Goal: Transaction & Acquisition: Purchase product/service

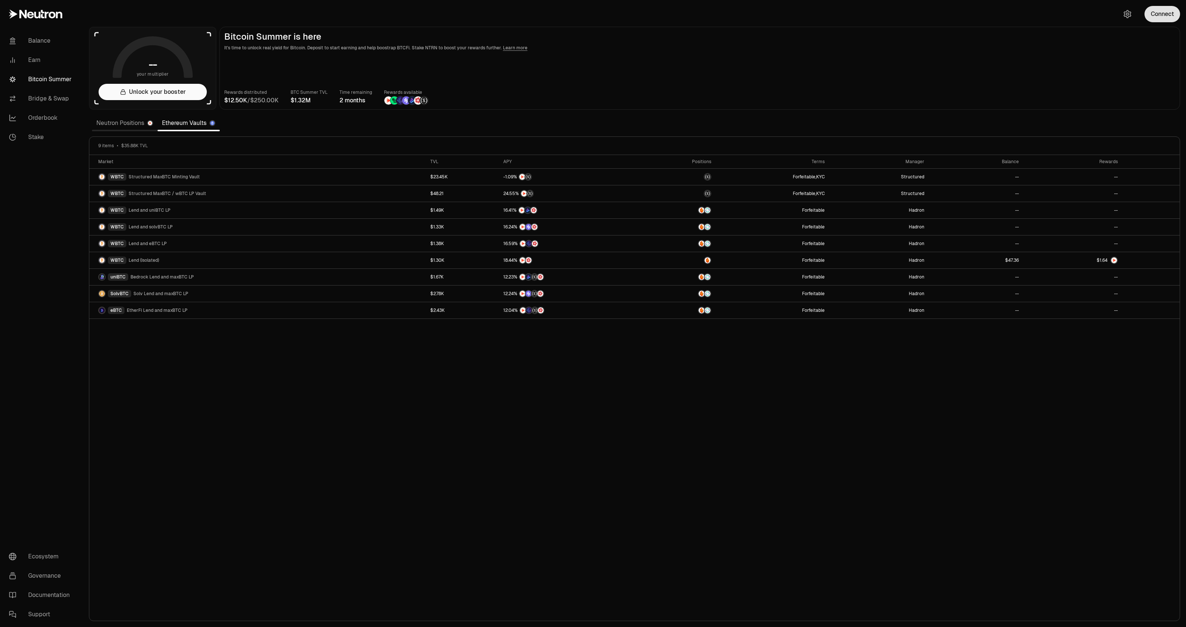
click at [1152, 16] on button "Connect" at bounding box center [1163, 14] width 36 height 16
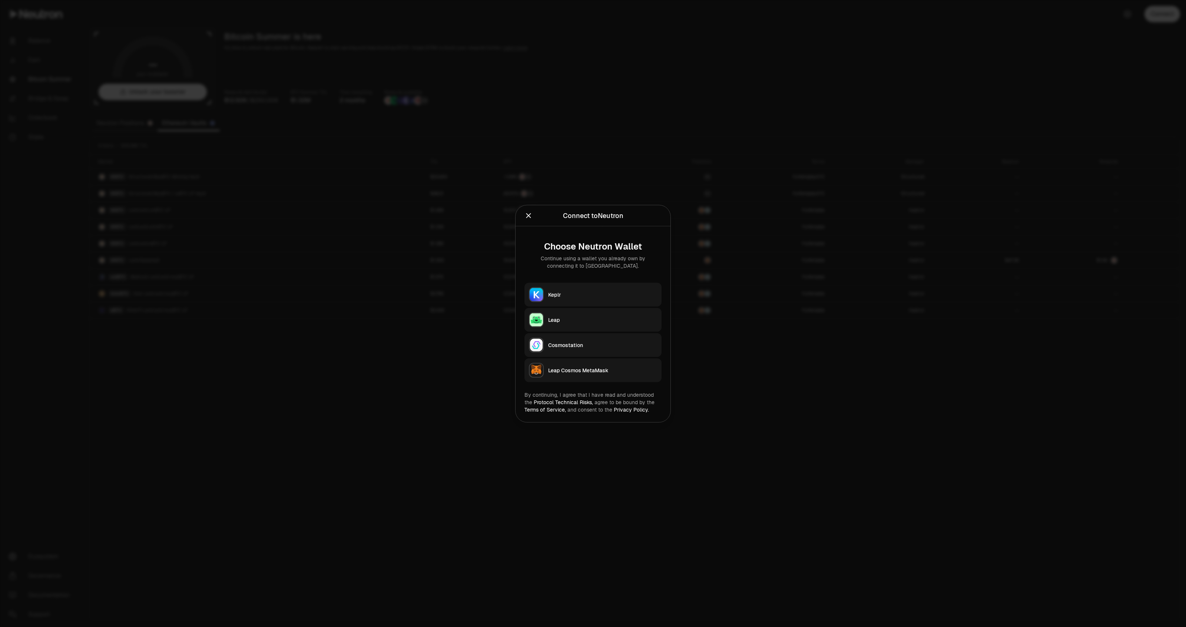
click at [573, 299] on button "Keplr" at bounding box center [593, 294] width 137 height 24
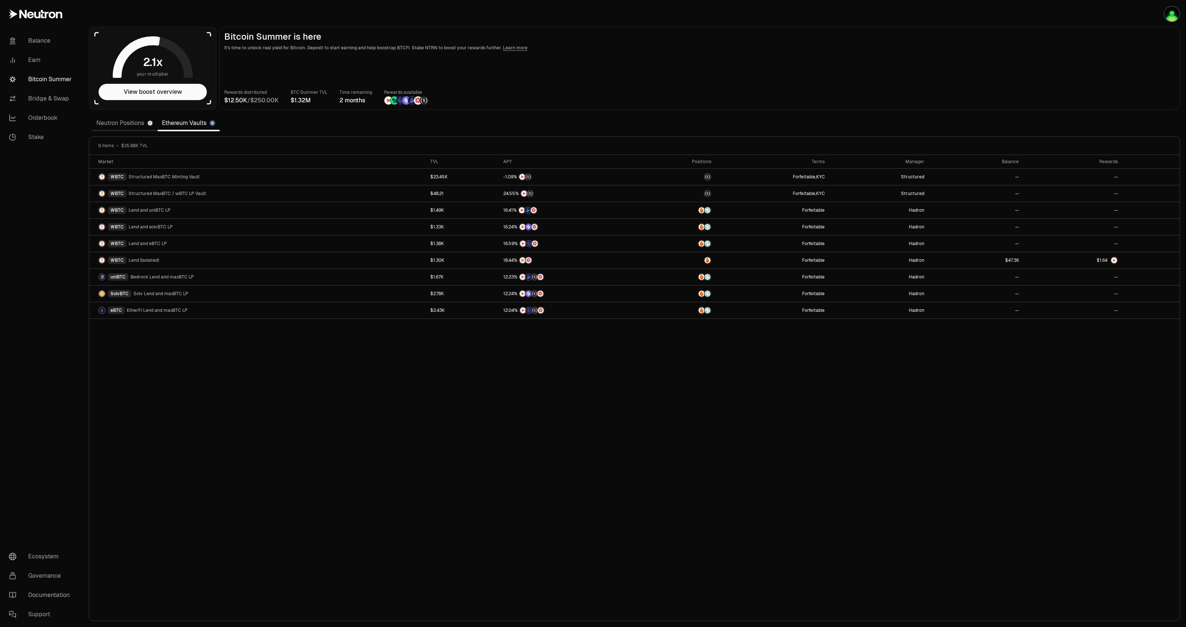
click at [668, 96] on div "Rewards distributed / BTC Summer TVL Time remaining 2 months Rewards available" at bounding box center [699, 97] width 951 height 16
click at [1168, 10] on img "button" at bounding box center [1172, 14] width 15 height 15
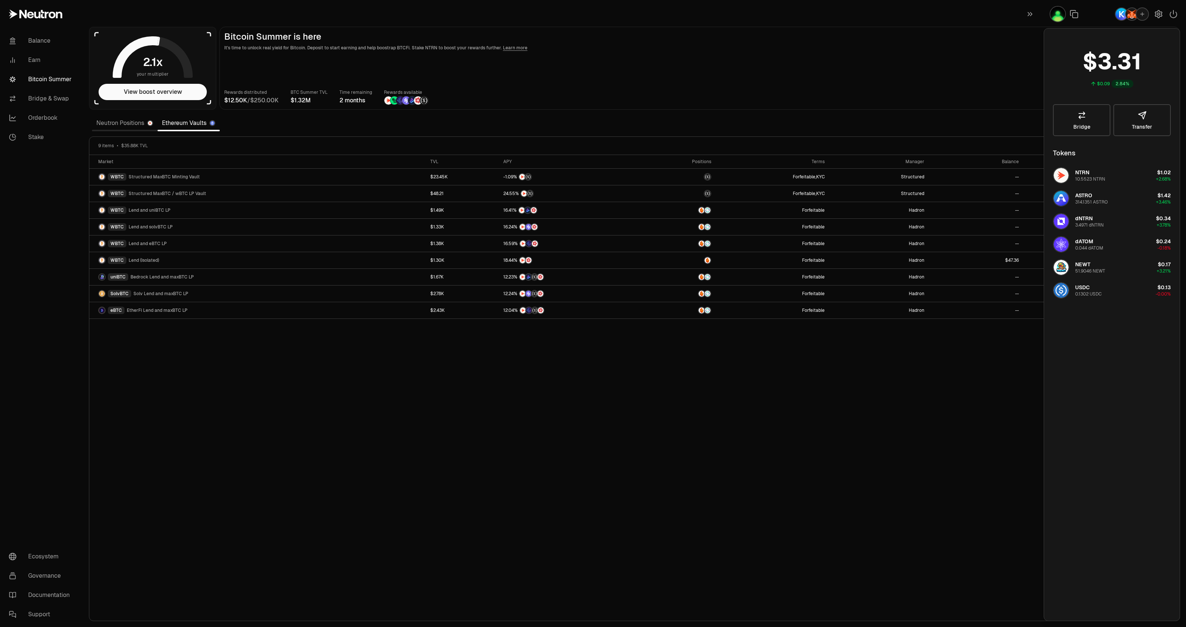
click at [1122, 13] on img "button" at bounding box center [1122, 14] width 12 height 12
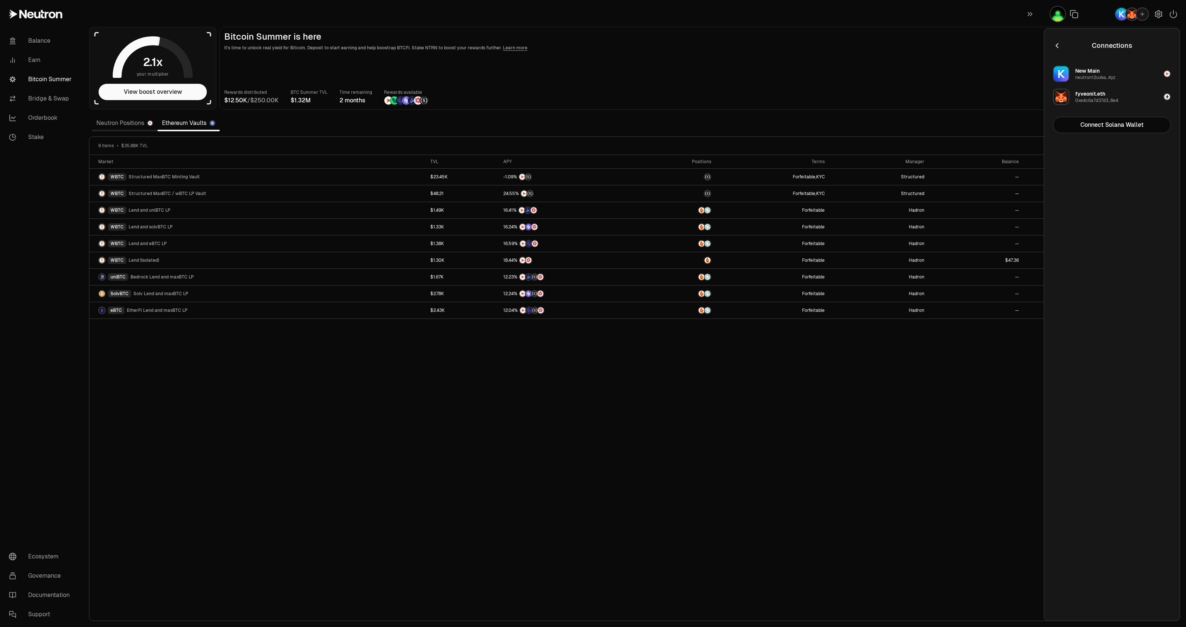
click at [841, 107] on main "Bitcoin Summer is here It's time to unlock real yield for Bitcoin. Deposit to s…" at bounding box center [699, 68] width 961 height 83
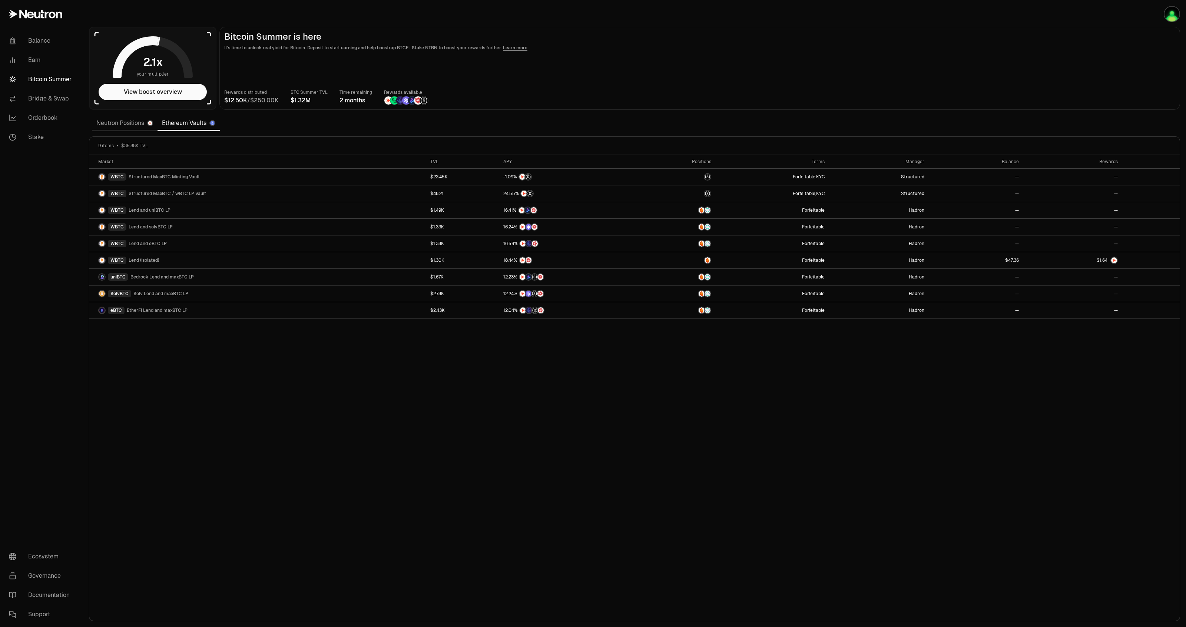
click at [132, 124] on link "Neutron Positions" at bounding box center [125, 123] width 66 height 15
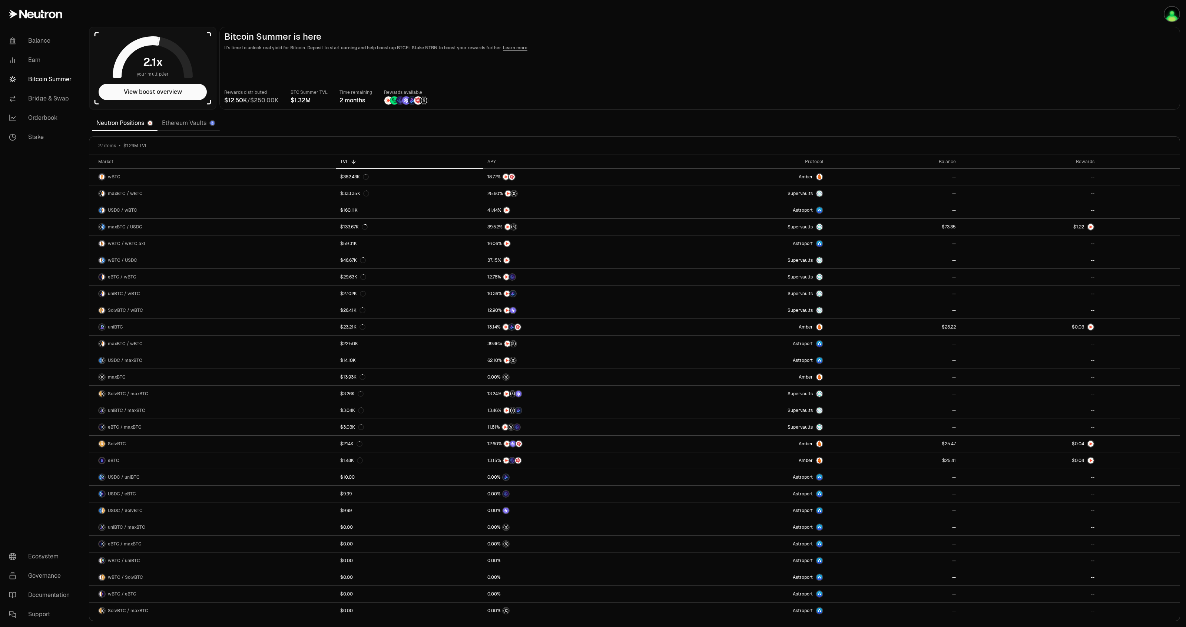
click at [173, 119] on link "Ethereum Vaults" at bounding box center [189, 123] width 62 height 15
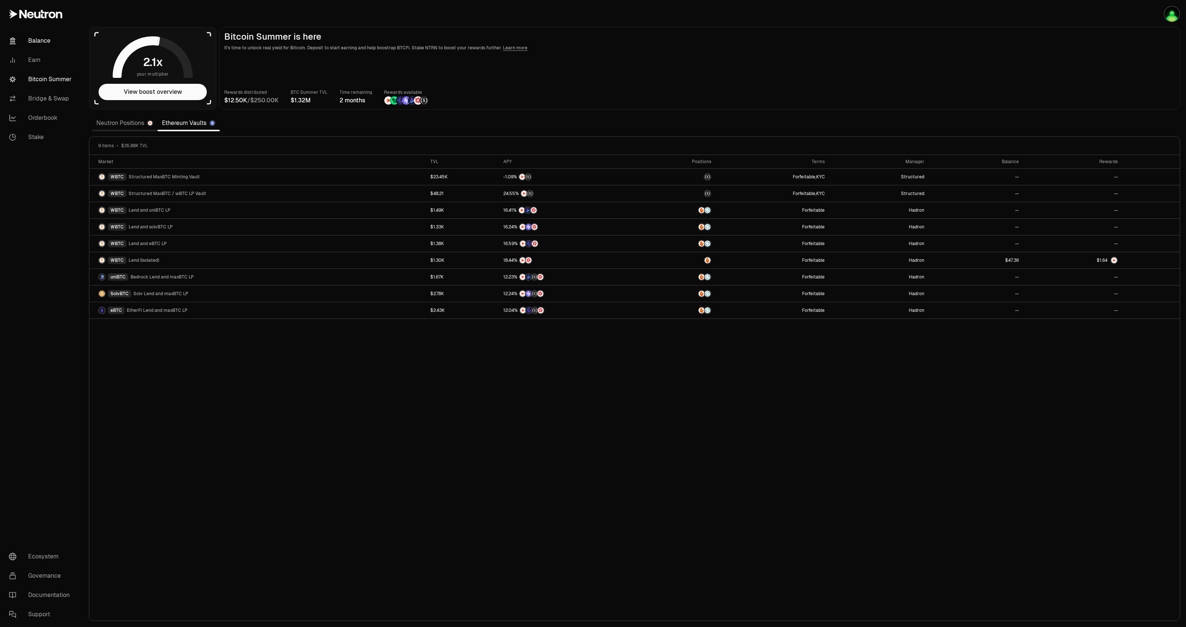
click at [45, 42] on link "Balance" at bounding box center [41, 40] width 77 height 19
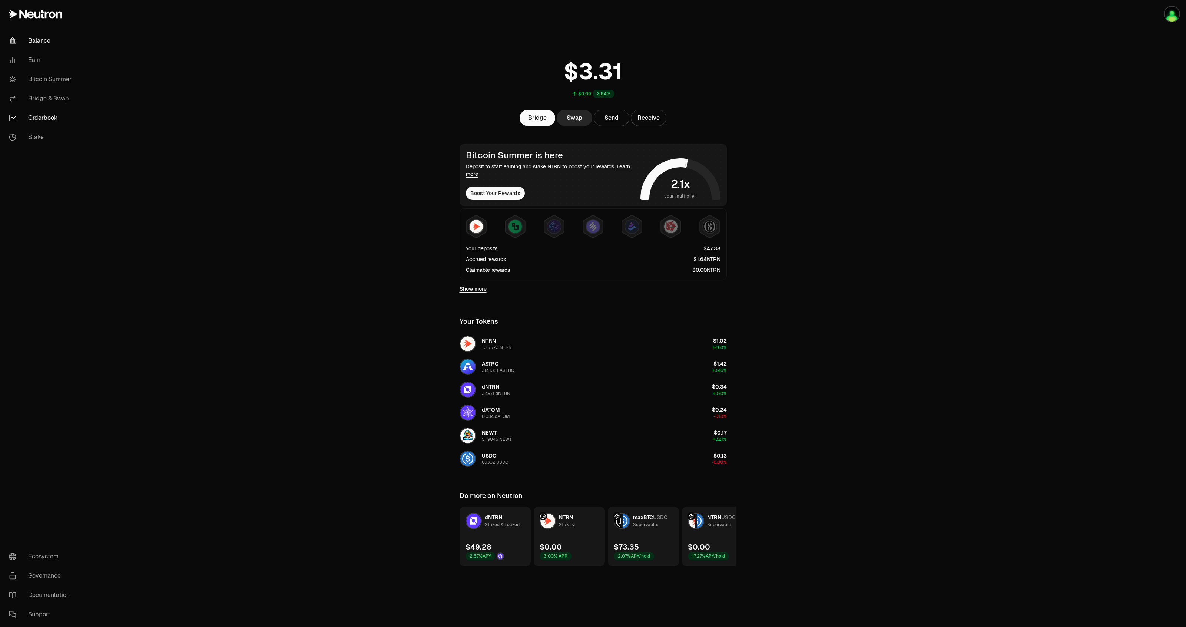
click at [49, 119] on link "Orderbook" at bounding box center [41, 117] width 77 height 19
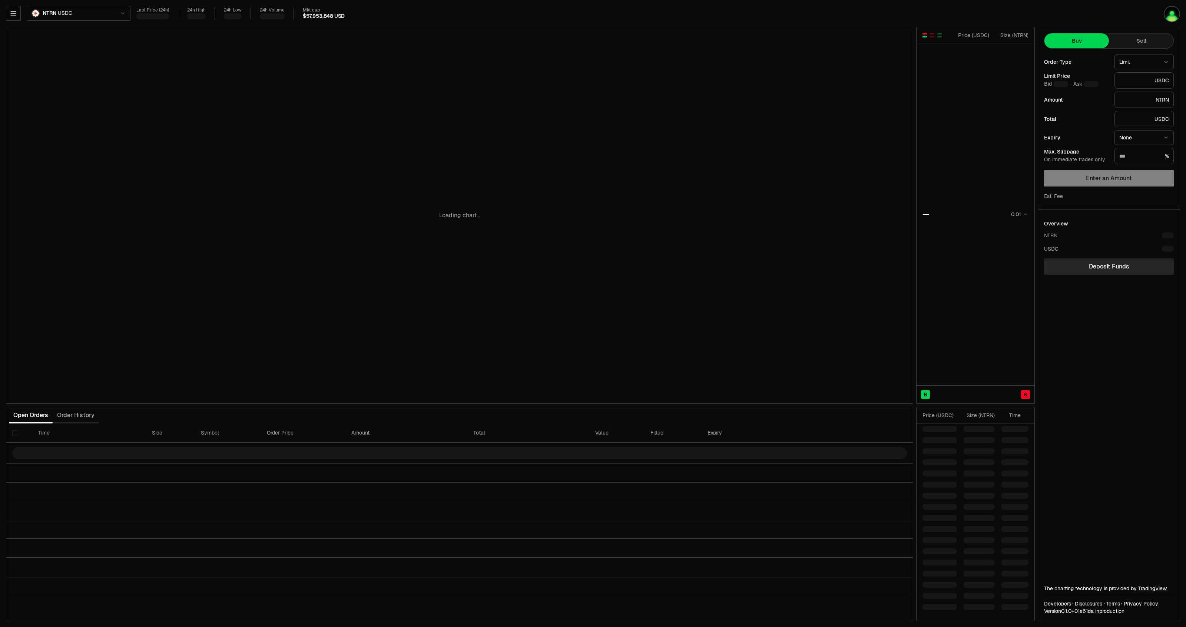
type input "********"
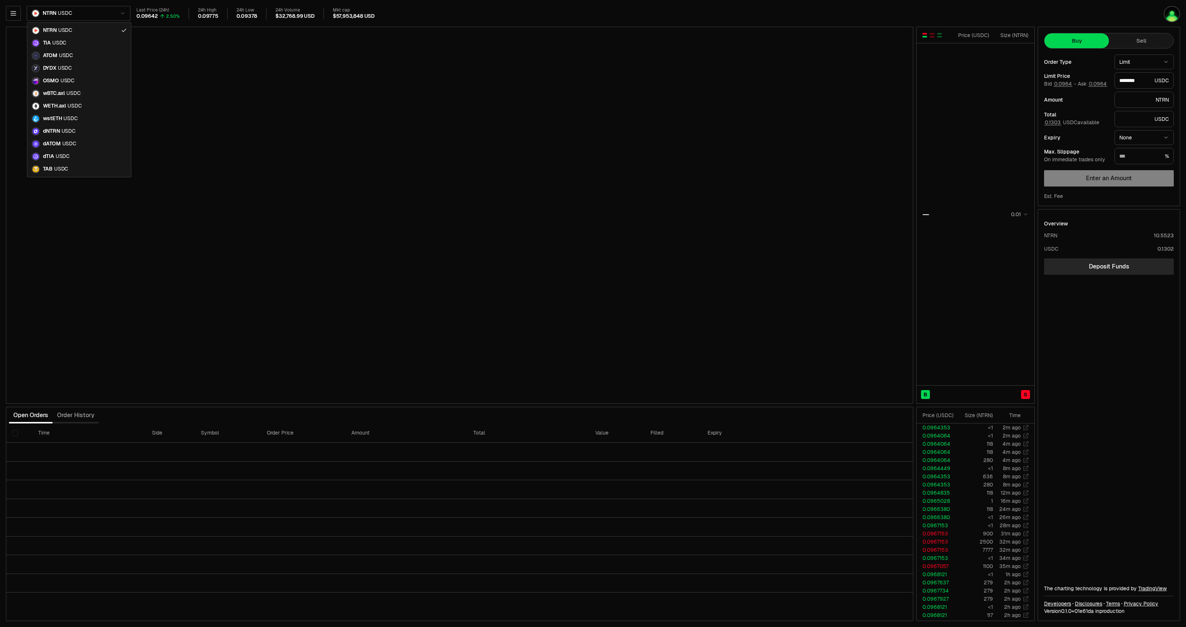
click at [99, 17] on html "Balance Earn Bitcoin Summer Bridge & Swap Orderbook Stake Ecosystem Governance …" at bounding box center [593, 313] width 1186 height 627
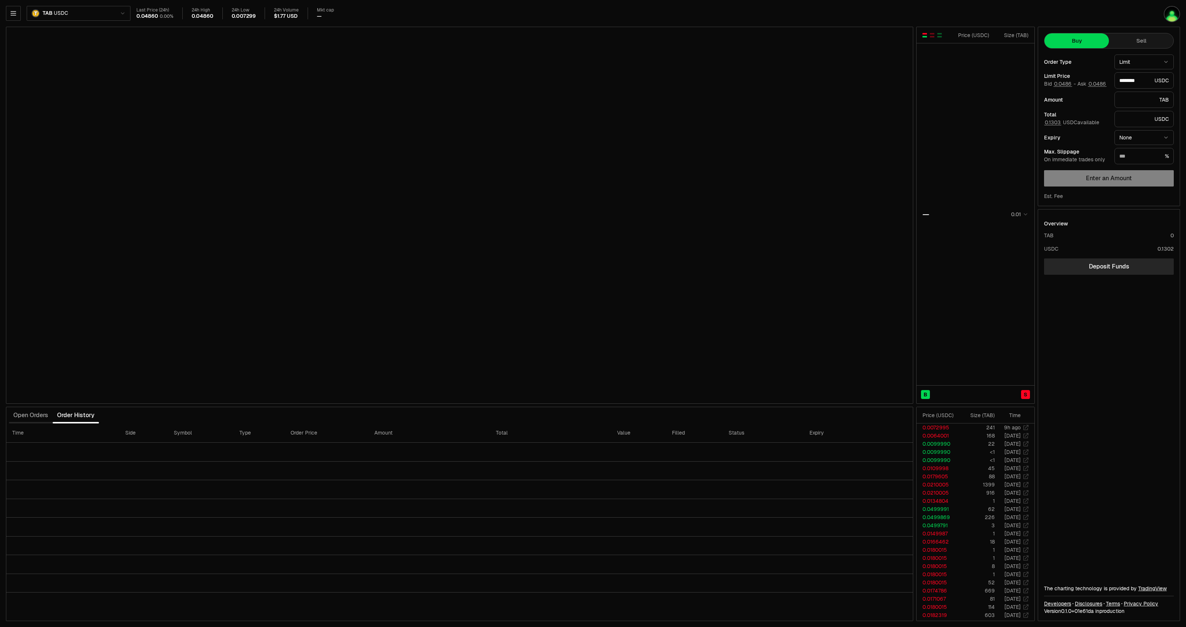
type input "********"
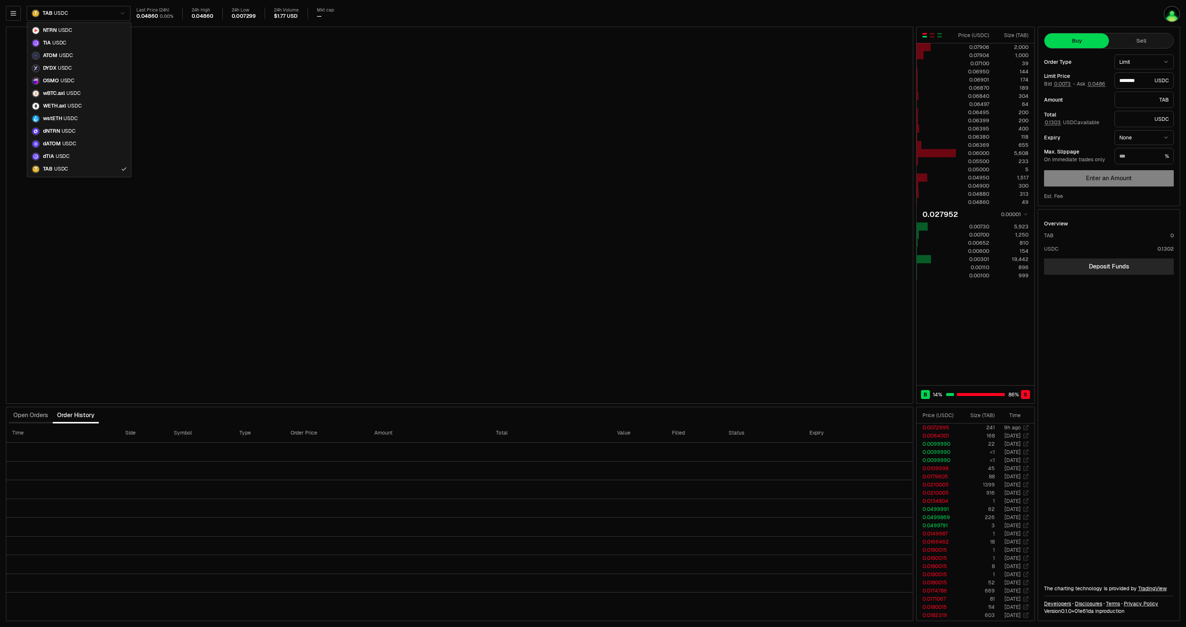
click at [87, 19] on html "Balance Earn Bitcoin Summer Bridge & Swap Orderbook Stake Ecosystem Governance …" at bounding box center [593, 313] width 1186 height 627
click at [92, 18] on html "Balance Earn Bitcoin Summer Bridge & Swap Orderbook Stake Ecosystem Governance …" at bounding box center [593, 313] width 1186 height 627
